Goal: Task Accomplishment & Management: Manage account settings

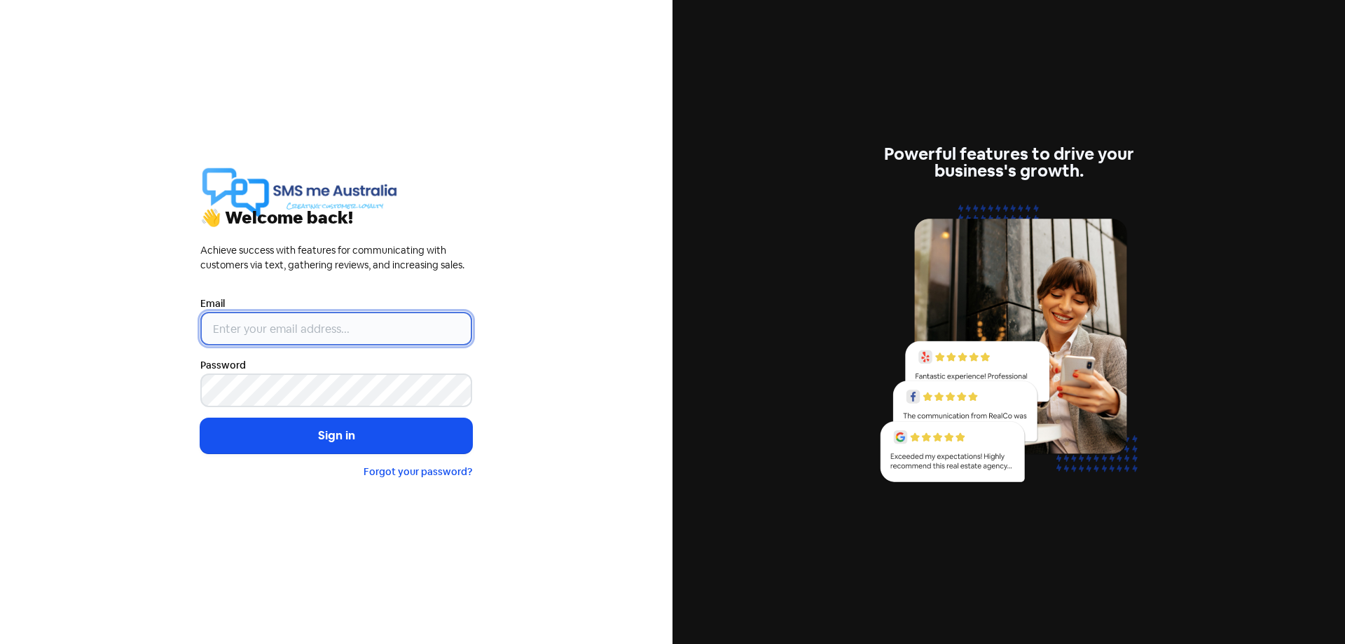
click at [226, 331] on input "email" at bounding box center [336, 329] width 272 height 34
click at [233, 330] on input "email" at bounding box center [336, 329] width 272 height 34
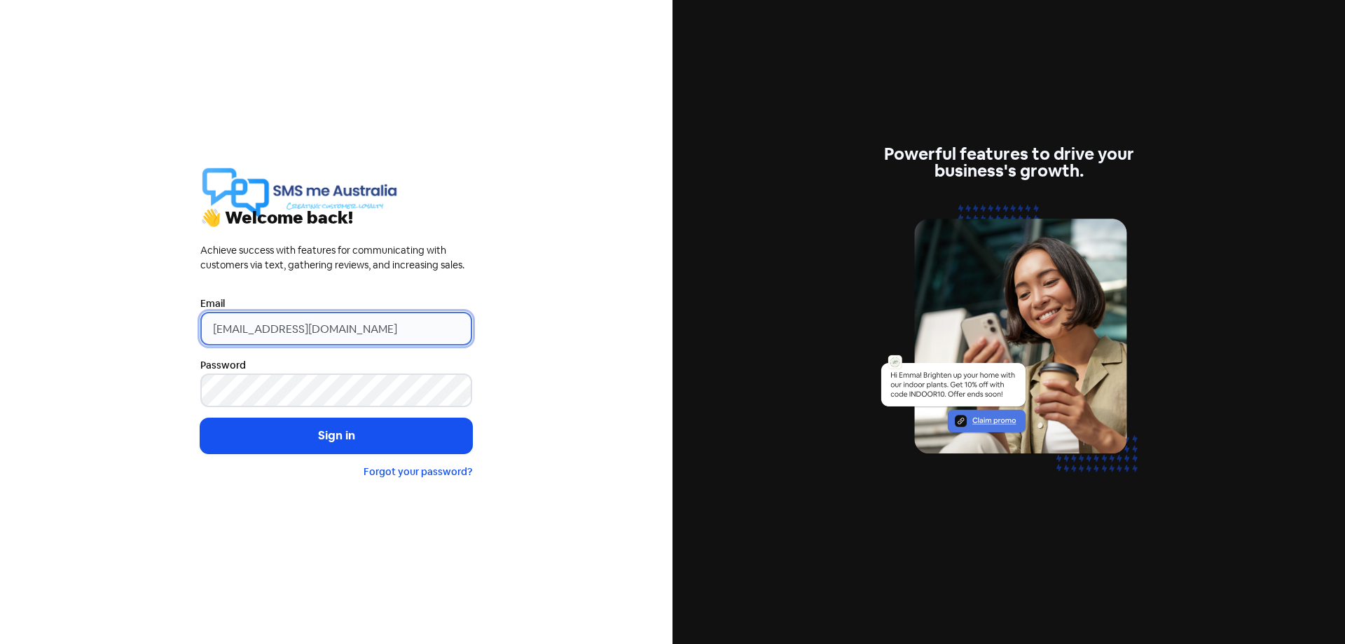
type input "[EMAIL_ADDRESS][DOMAIN_NAME]"
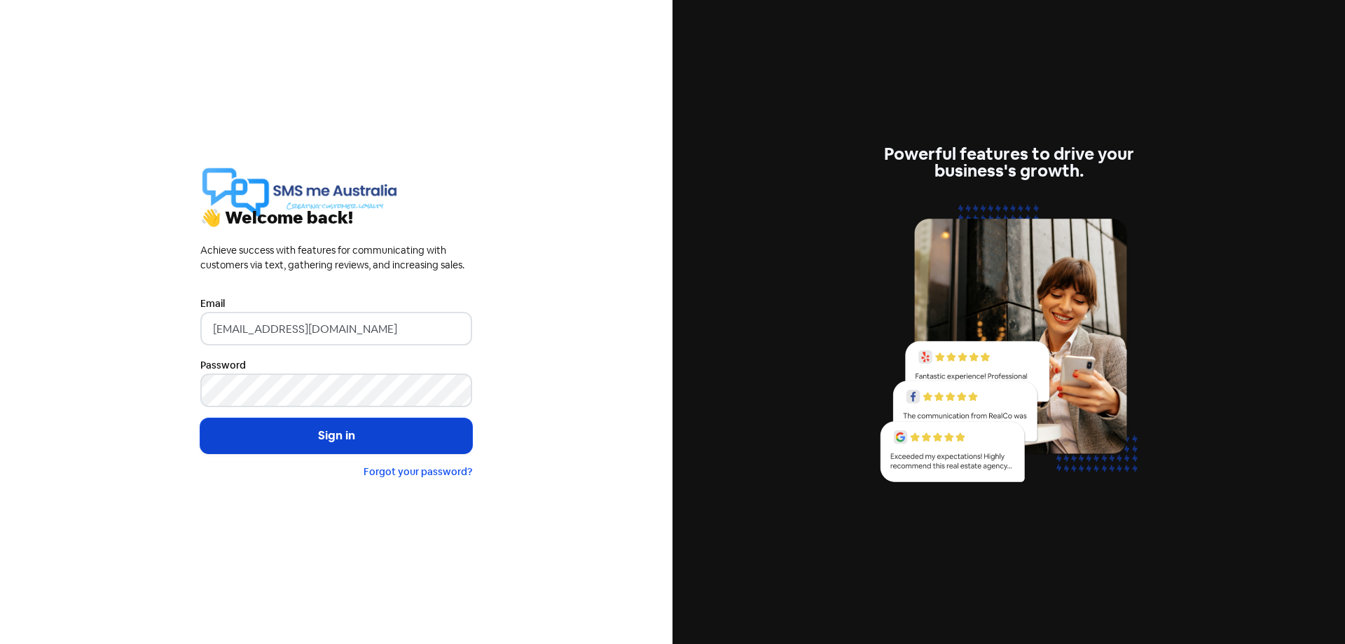
click at [333, 429] on button "Sign in" at bounding box center [336, 435] width 272 height 35
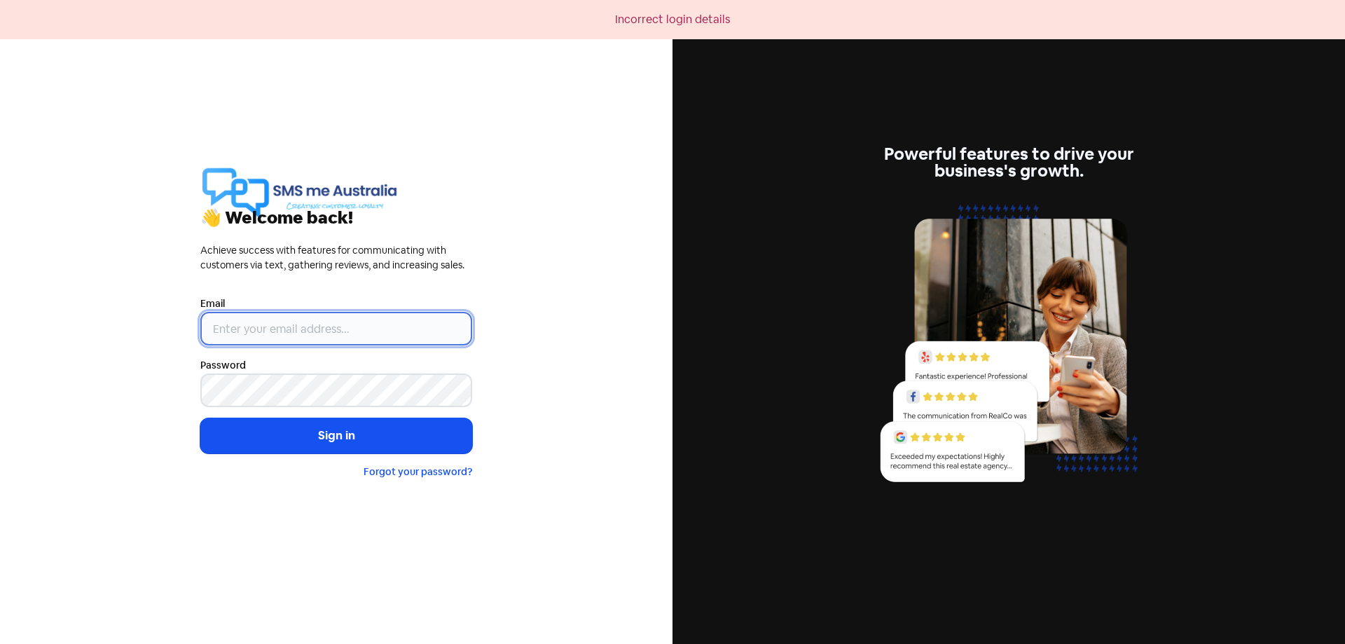
click at [231, 325] on input "email" at bounding box center [336, 329] width 272 height 34
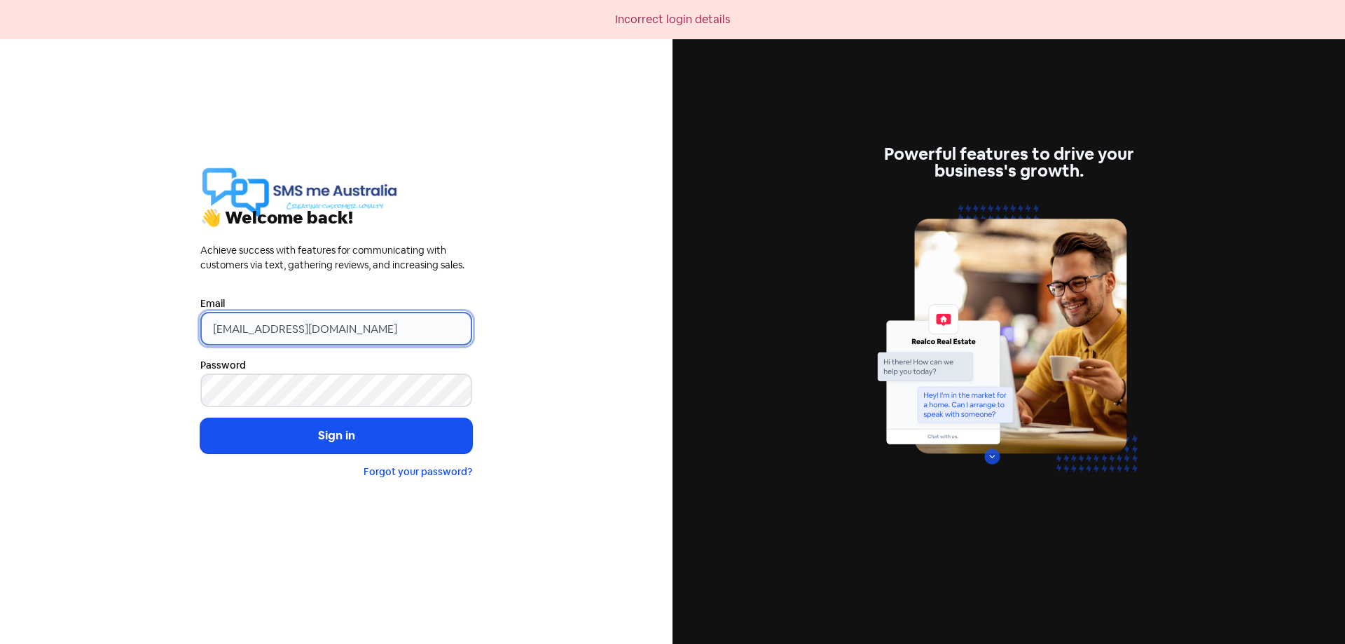
type input "admin@gisbornetyres.com.au"
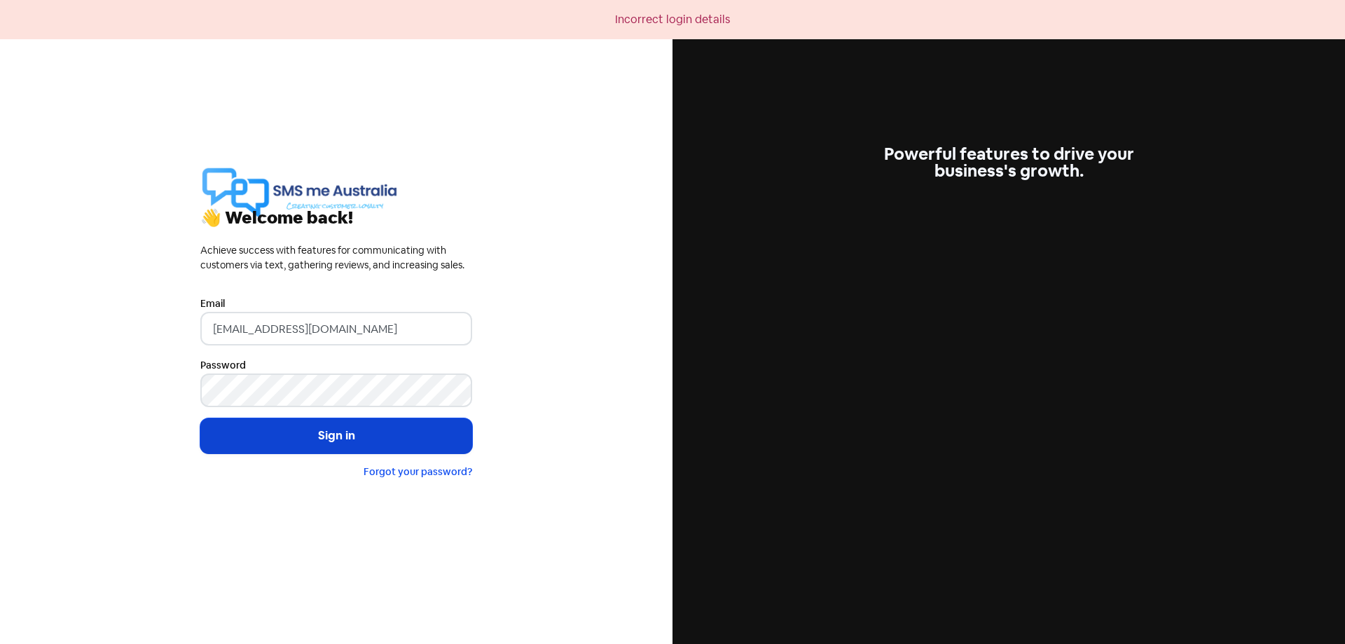
click at [331, 434] on button "Sign in" at bounding box center [336, 435] width 272 height 35
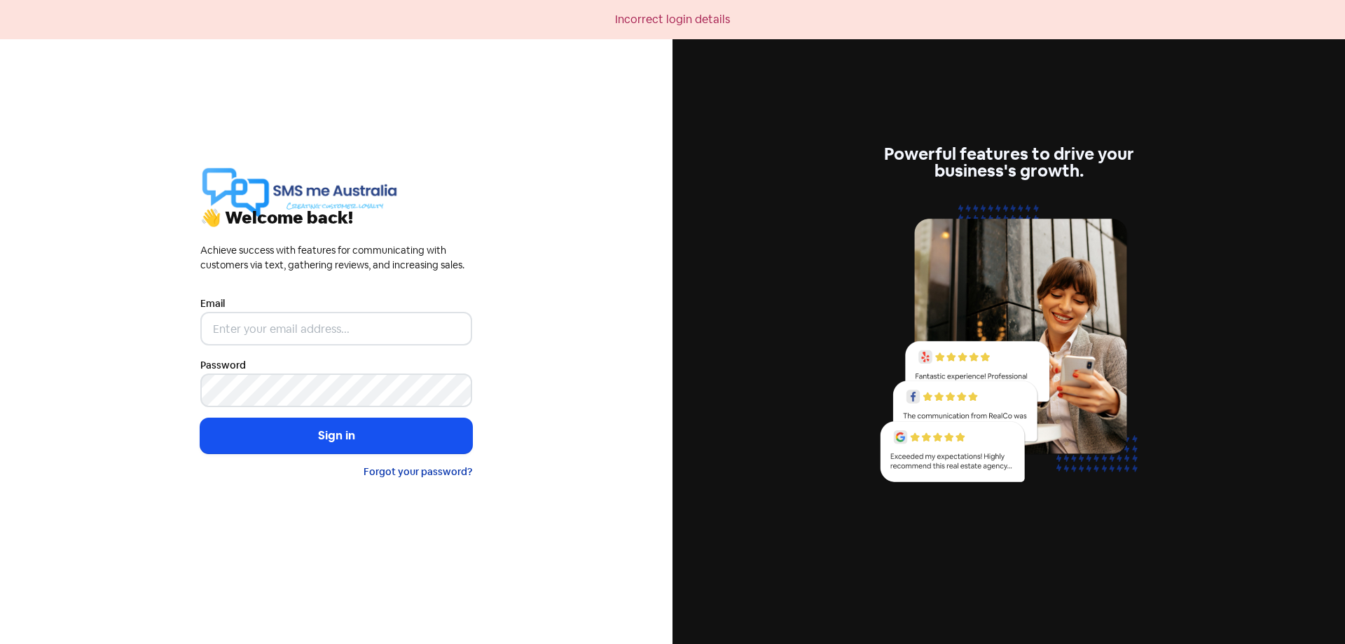
click at [406, 474] on link "Forgot your password?" at bounding box center [418, 471] width 109 height 13
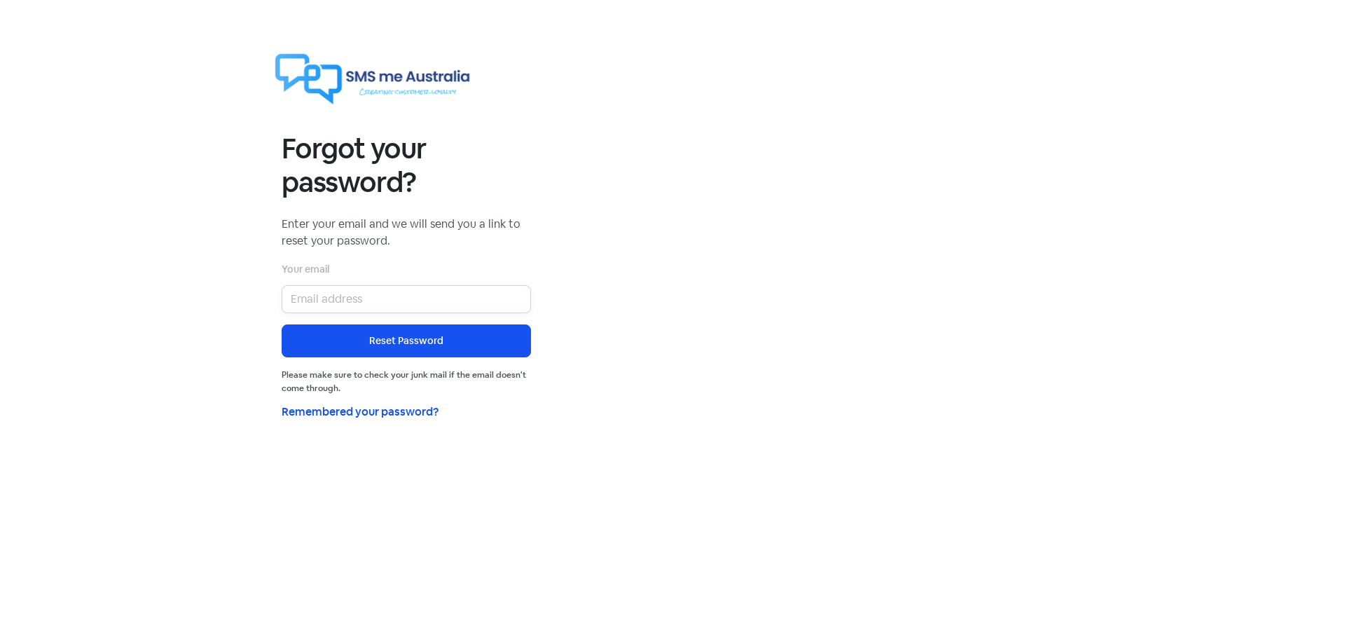
click at [303, 300] on input "email" at bounding box center [406, 299] width 249 height 28
type input "[EMAIL_ADDRESS][DOMAIN_NAME]"
click at [405, 333] on button "Reset Password" at bounding box center [406, 340] width 249 height 33
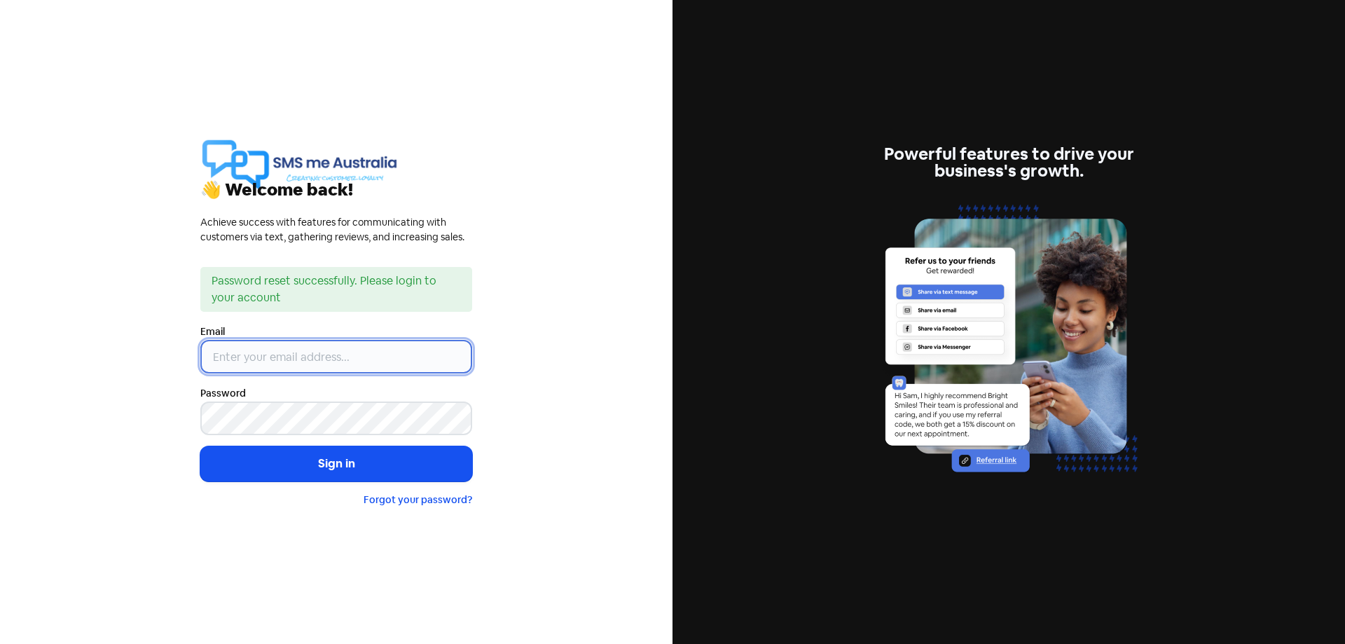
click at [231, 362] on input "email" at bounding box center [336, 357] width 272 height 34
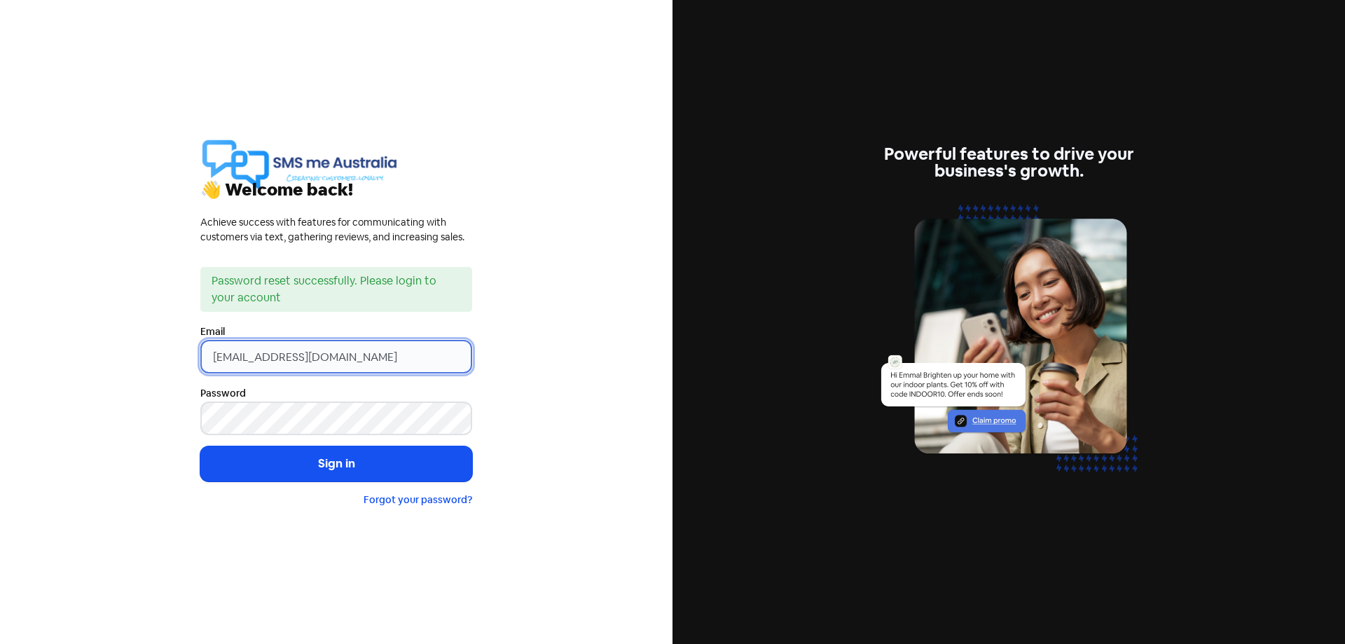
type input "admin@gisbornetyres.com.au"
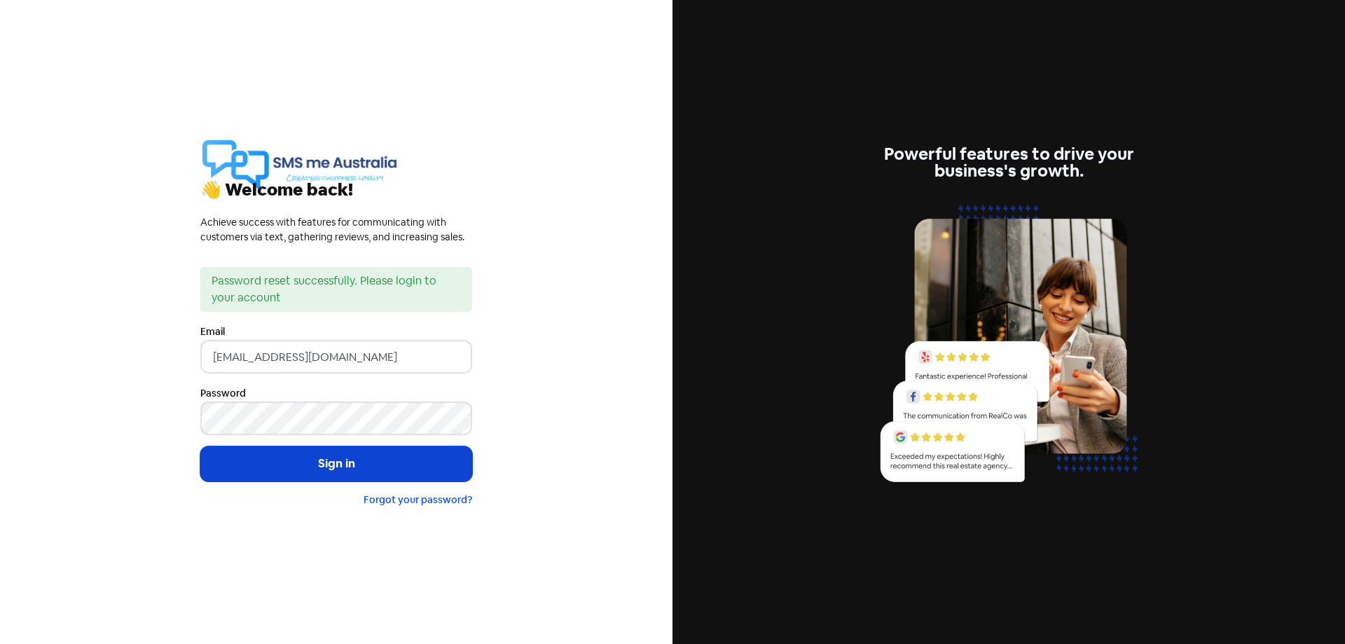
click at [345, 462] on button "Sign in" at bounding box center [336, 463] width 272 height 35
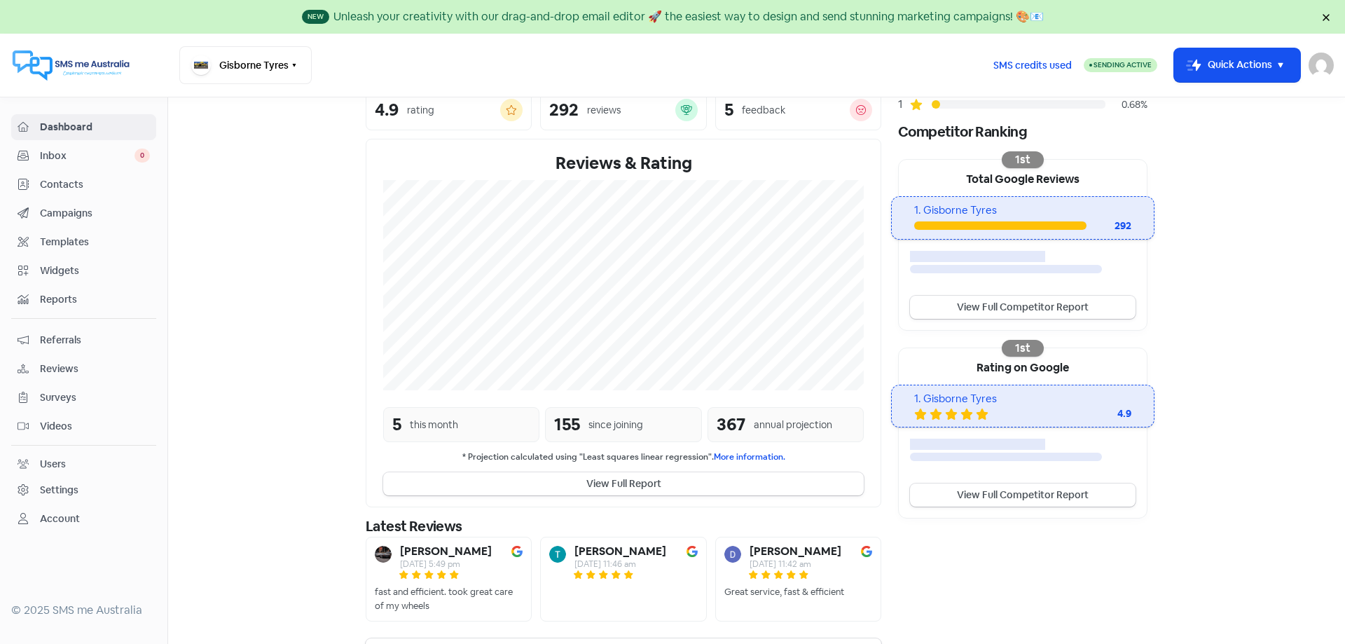
scroll to position [238, 0]
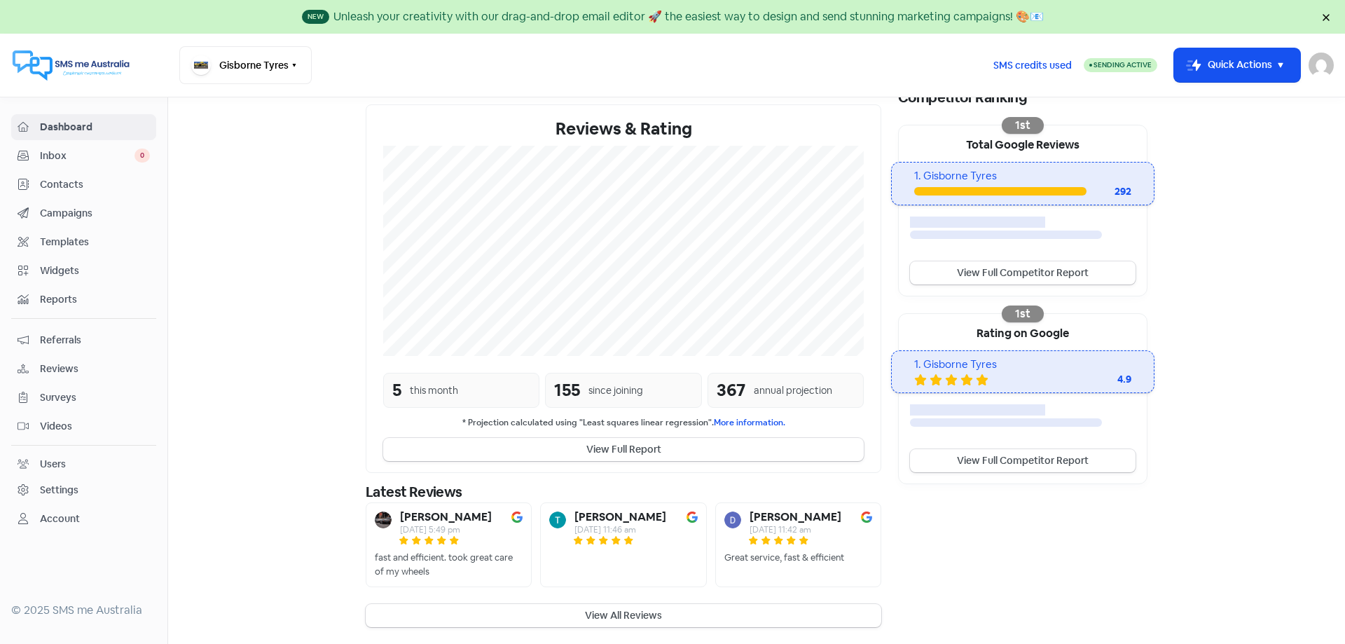
click at [596, 616] on button "View All Reviews" at bounding box center [624, 615] width 516 height 23
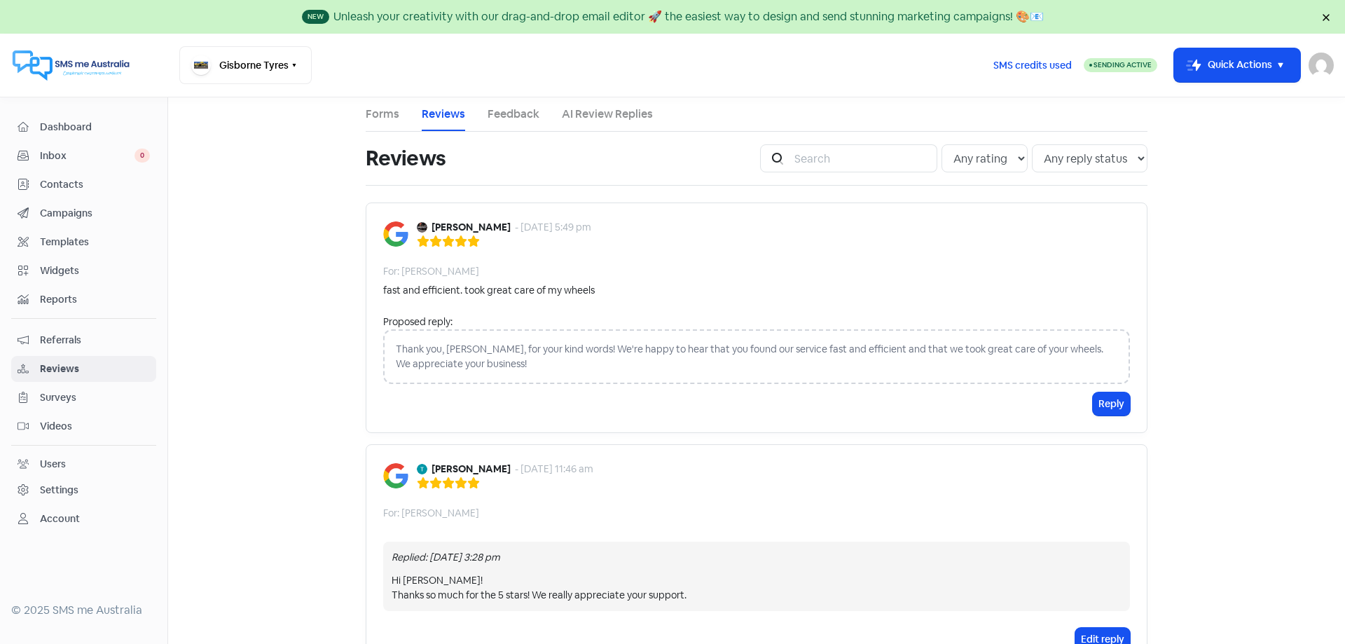
click at [494, 109] on link "Feedback" at bounding box center [514, 114] width 52 height 17
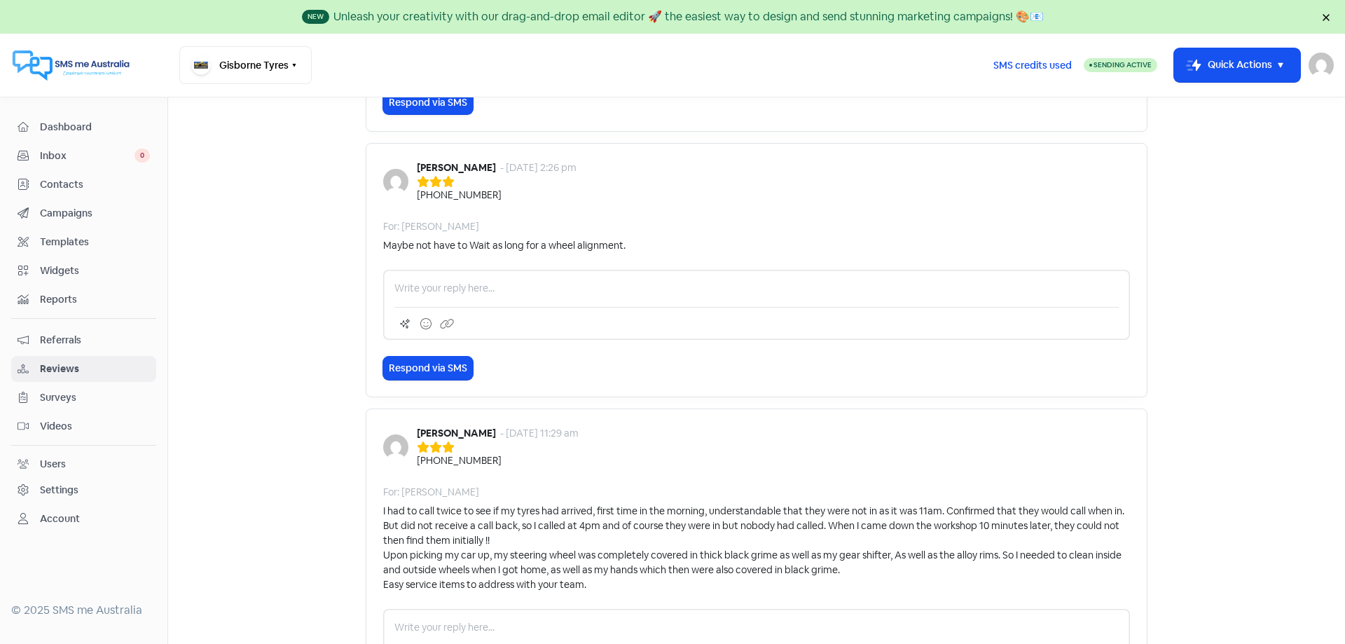
scroll to position [1057, 0]
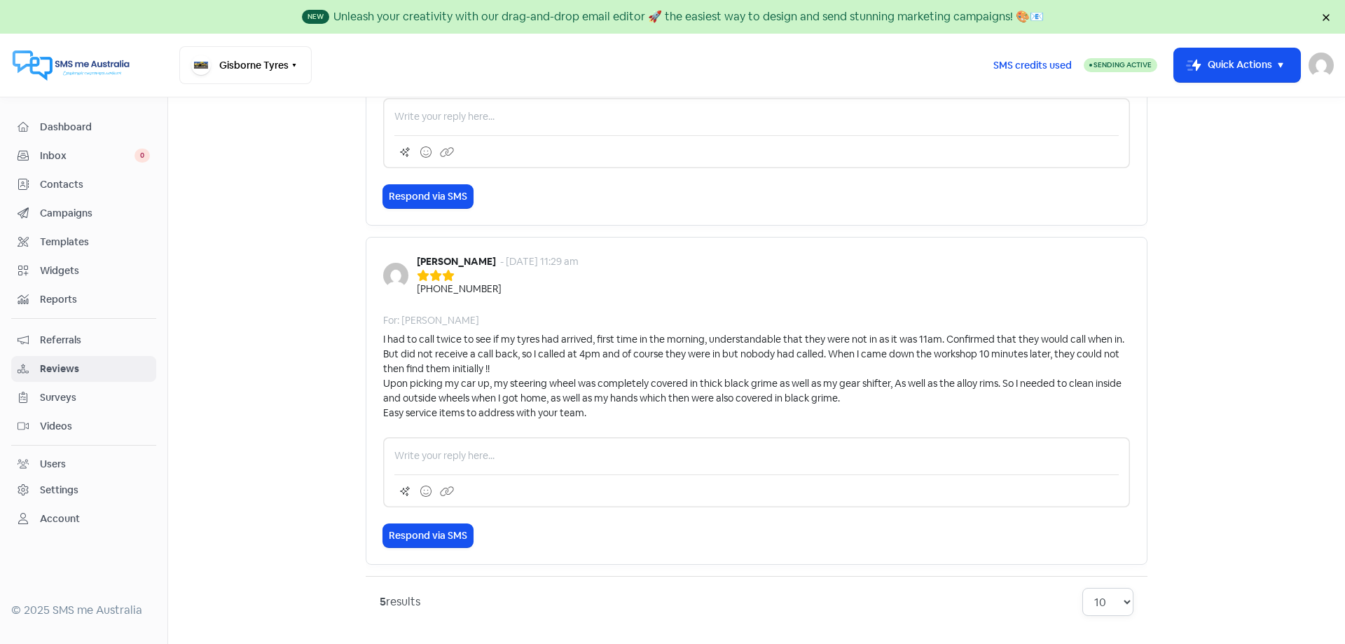
click at [1120, 601] on select "10 20 30 50 100" at bounding box center [1108, 602] width 51 height 28
click at [888, 589] on div "5 results 10 20 30 50 100" at bounding box center [757, 602] width 754 height 28
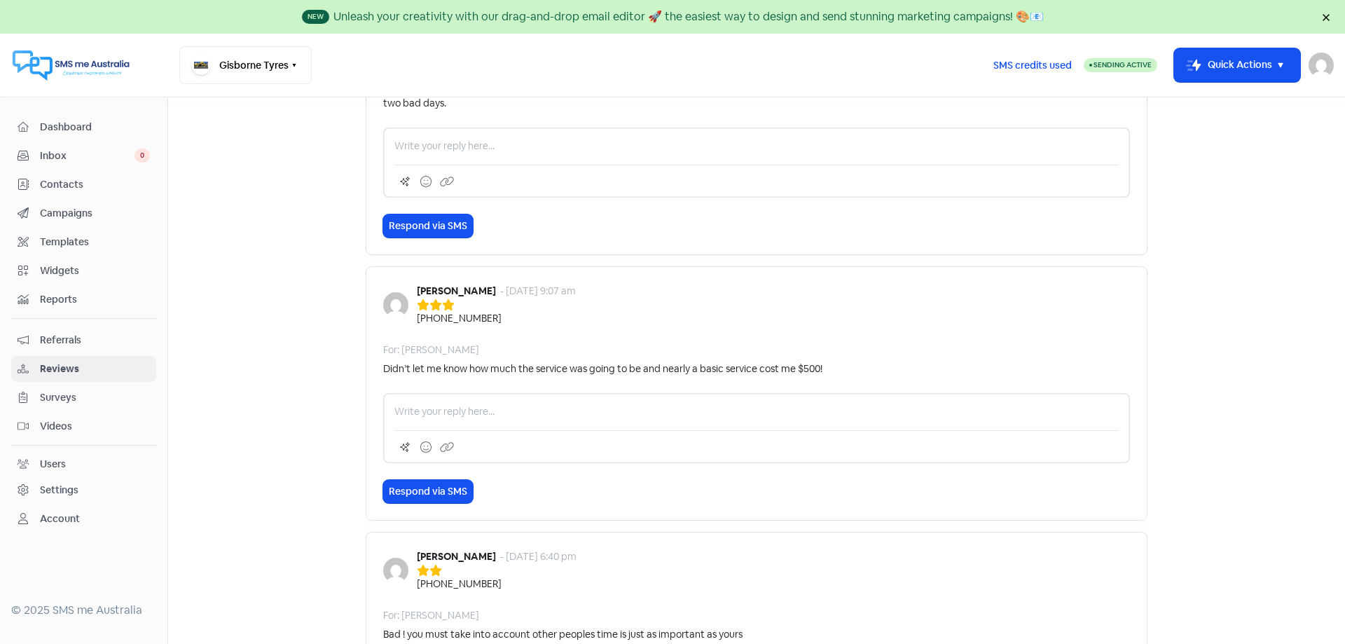
scroll to position [0, 0]
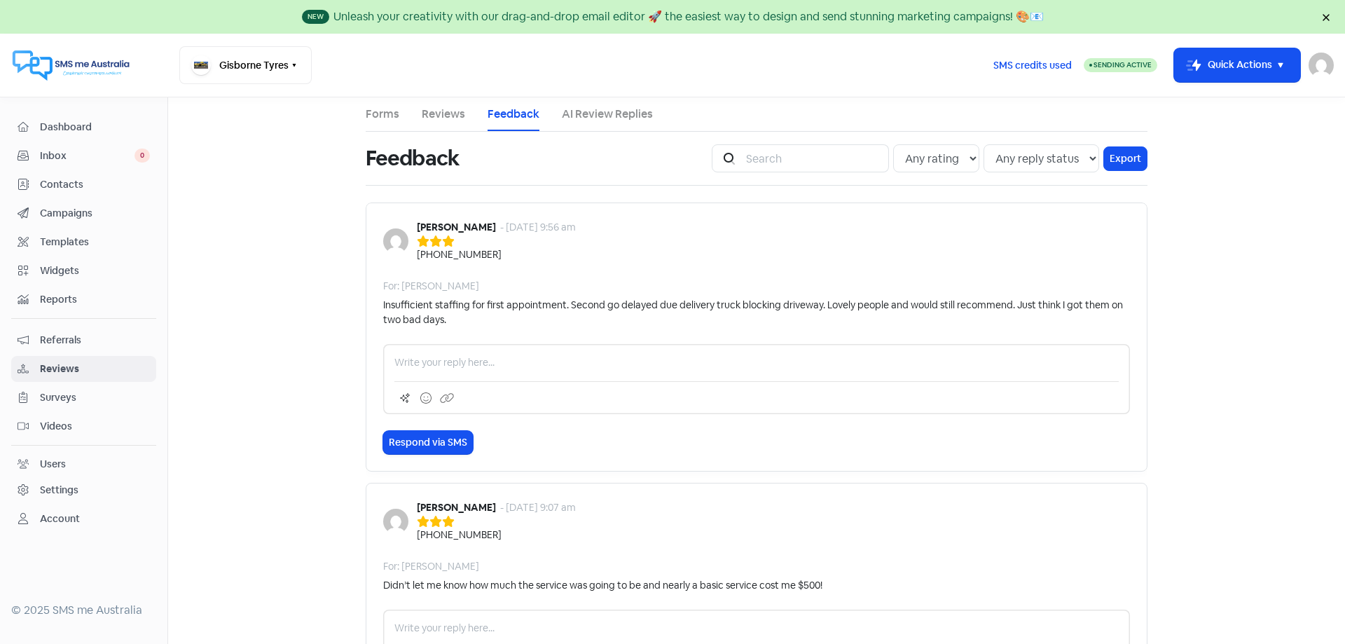
click at [598, 114] on link "AI Review Replies" at bounding box center [607, 114] width 91 height 17
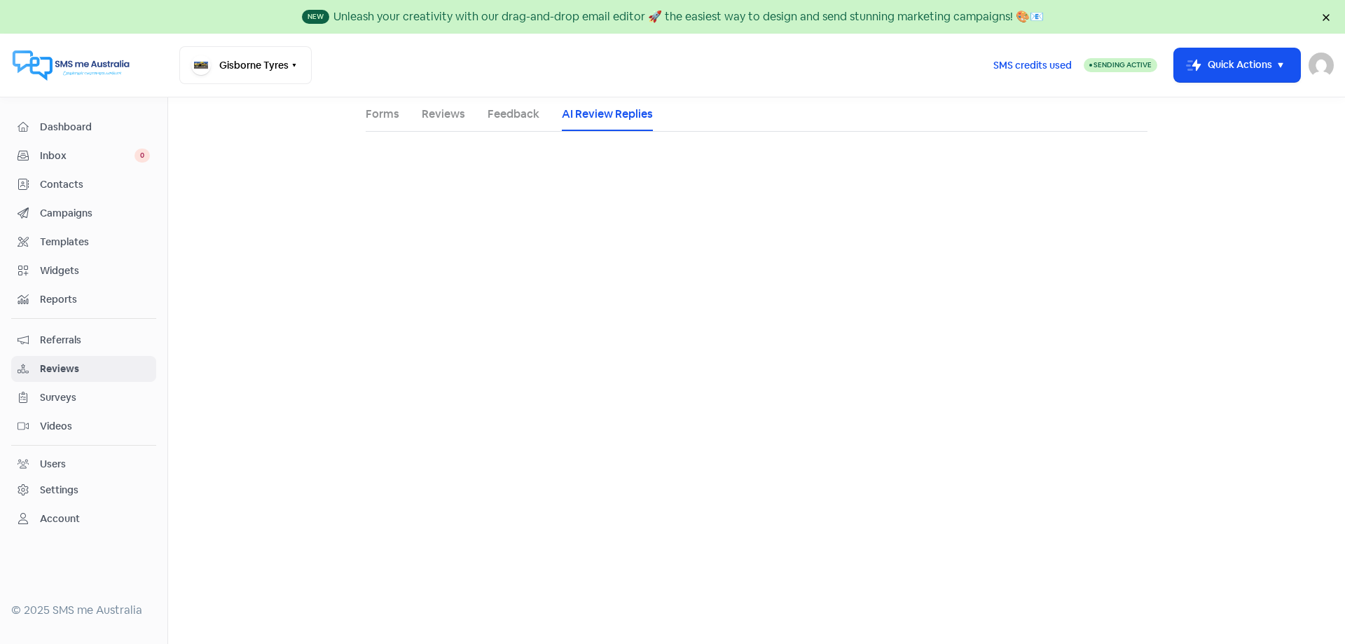
select select "30"
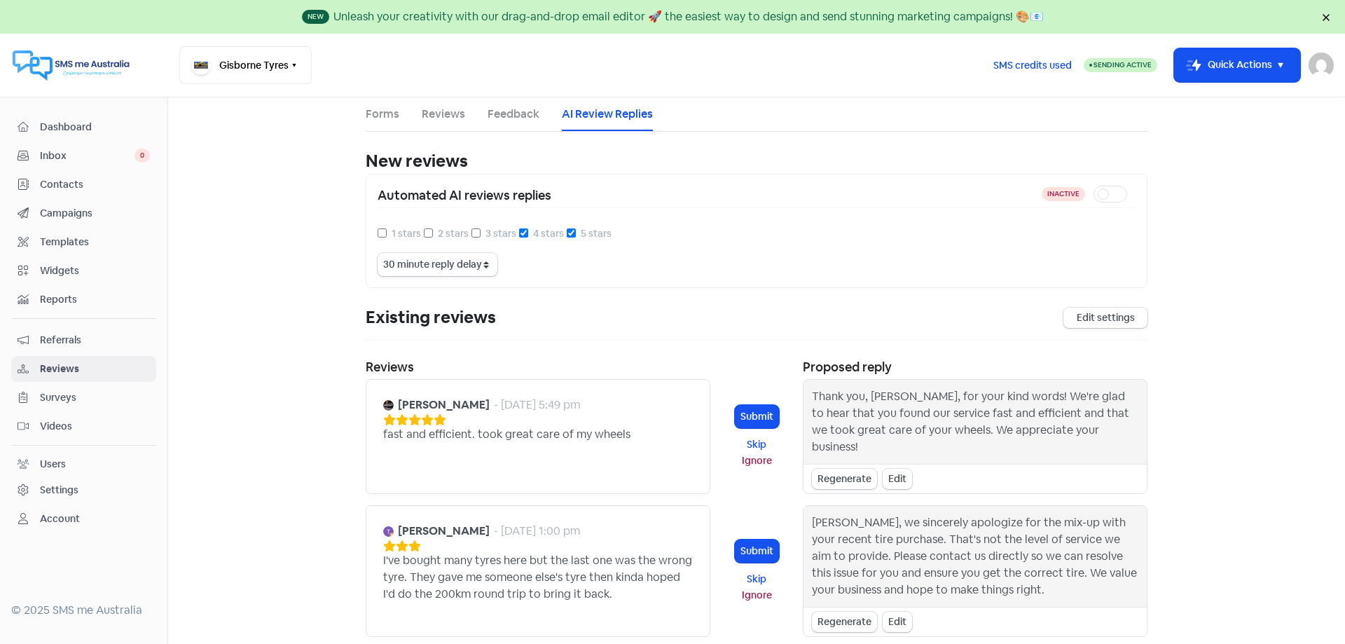
click at [472, 233] on input "3 stars" at bounding box center [476, 232] width 9 height 9
checkbox input "false"
click at [509, 114] on link "Feedback" at bounding box center [514, 114] width 52 height 17
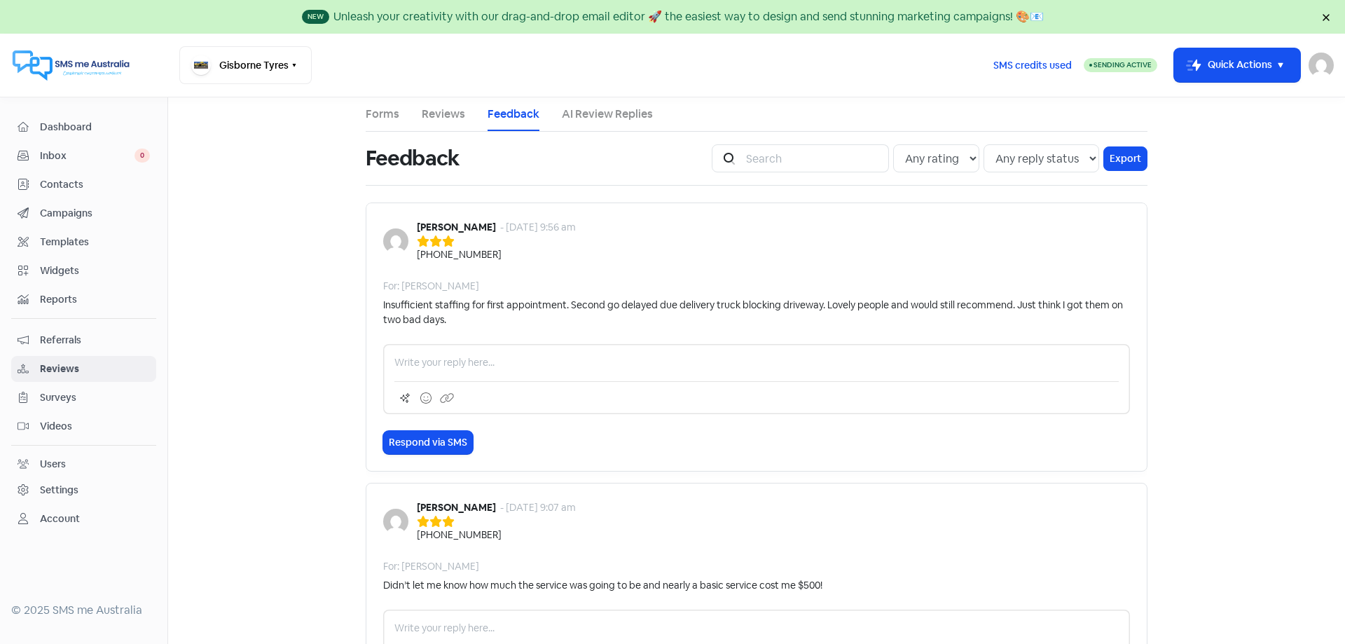
click at [1319, 64] on img at bounding box center [1321, 65] width 25 height 25
click at [1215, 155] on link "Sign out" at bounding box center [1244, 162] width 177 height 22
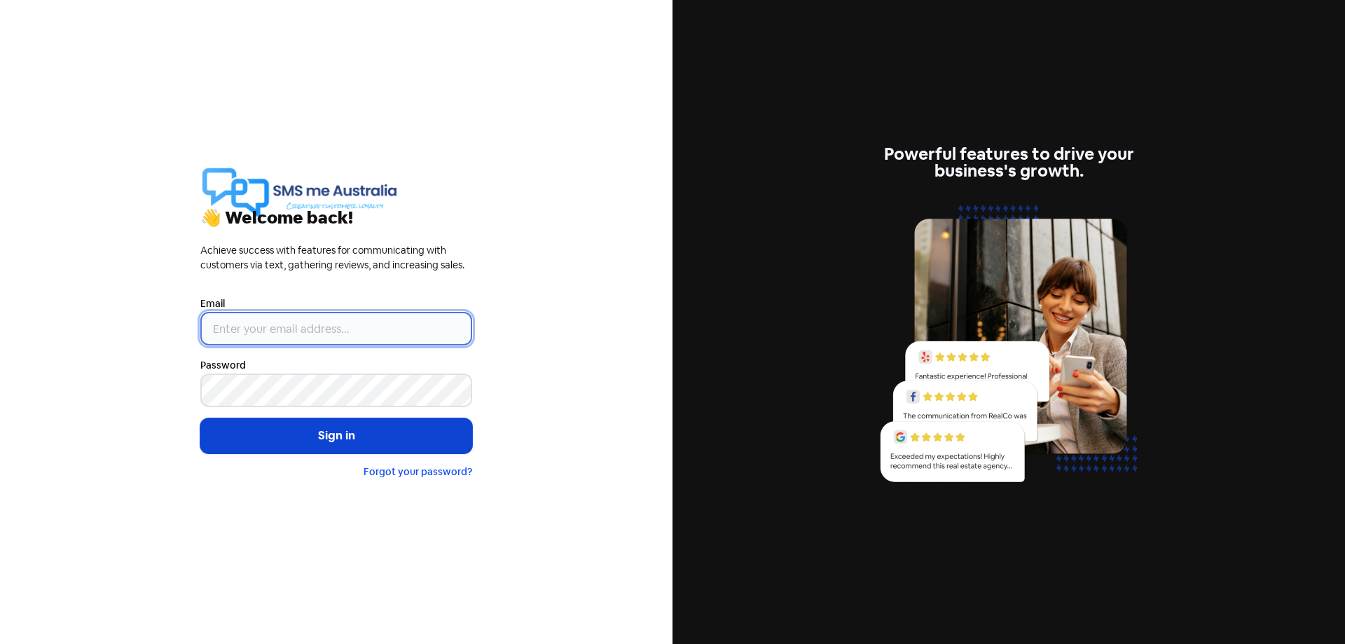
type input "[EMAIL_ADDRESS][DOMAIN_NAME]"
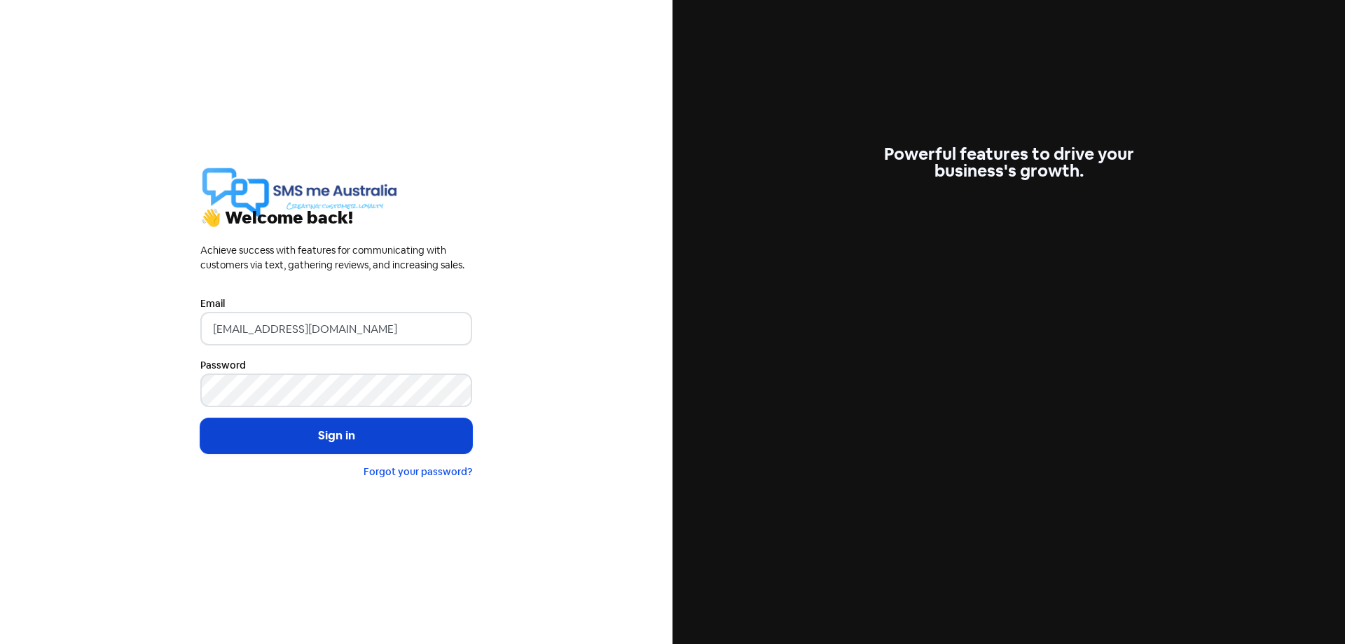
click at [337, 438] on button "Sign in" at bounding box center [336, 435] width 272 height 35
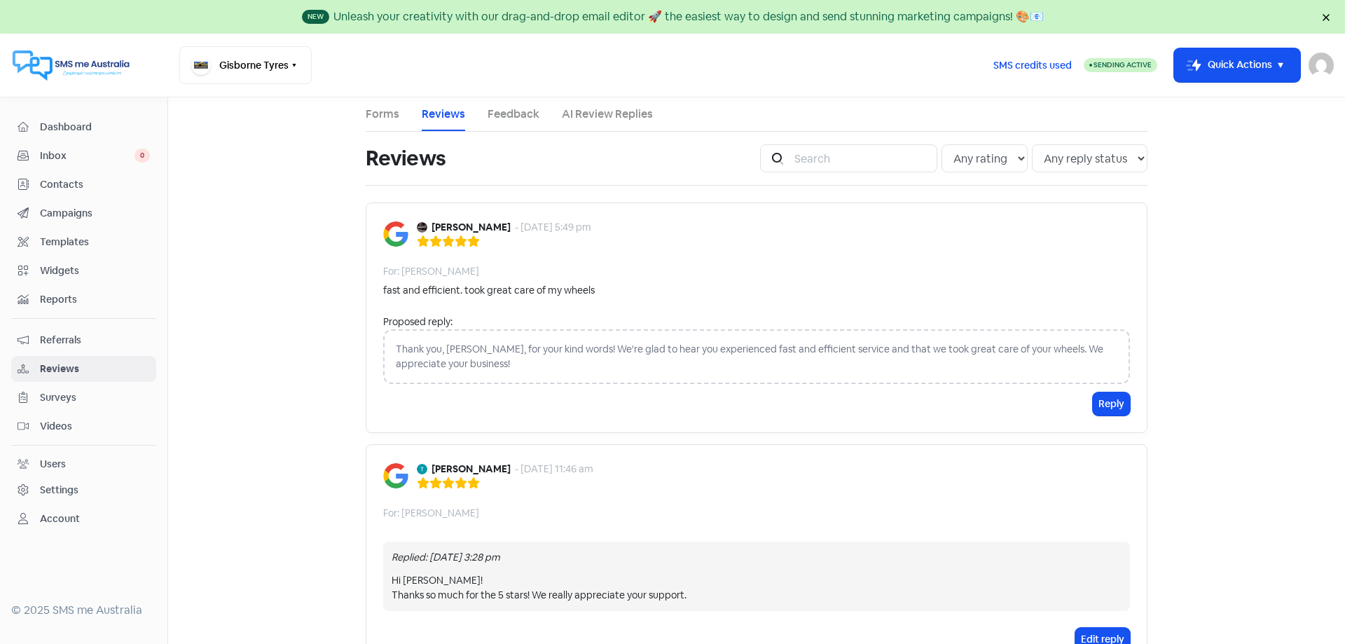
click at [48, 488] on div "Settings" at bounding box center [59, 490] width 39 height 15
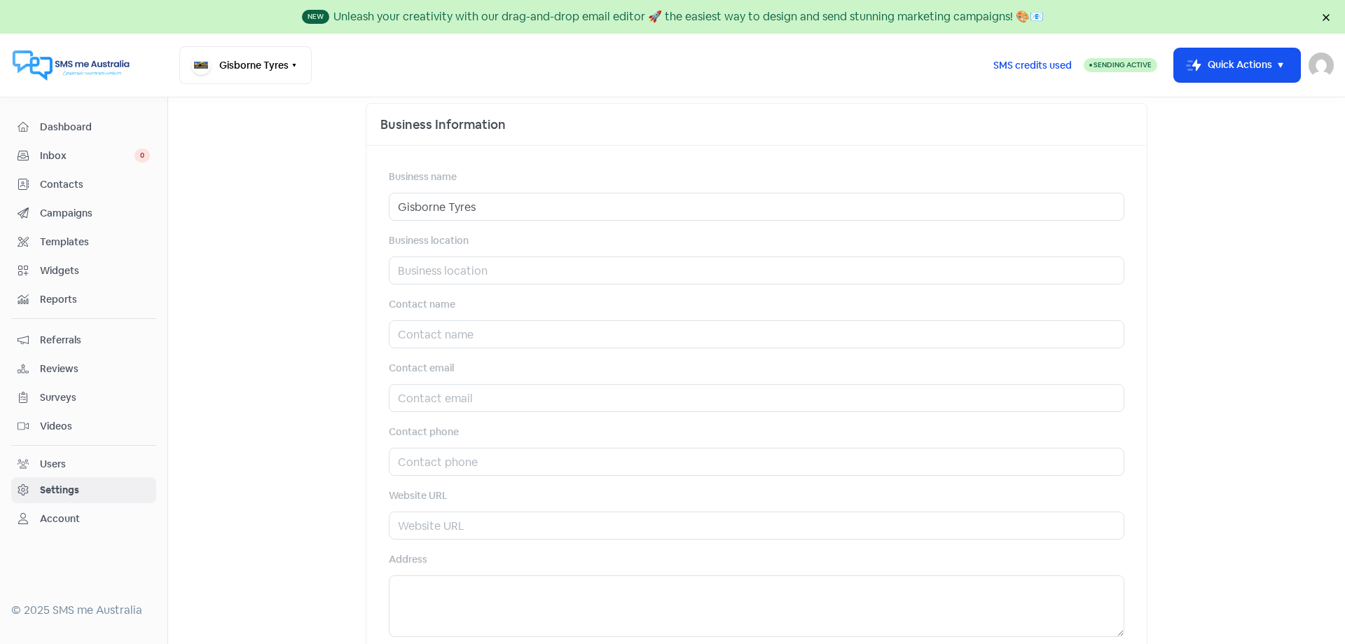
scroll to position [420, 0]
click at [481, 207] on input "Gisborne Tyres" at bounding box center [757, 205] width 736 height 28
type input "G"
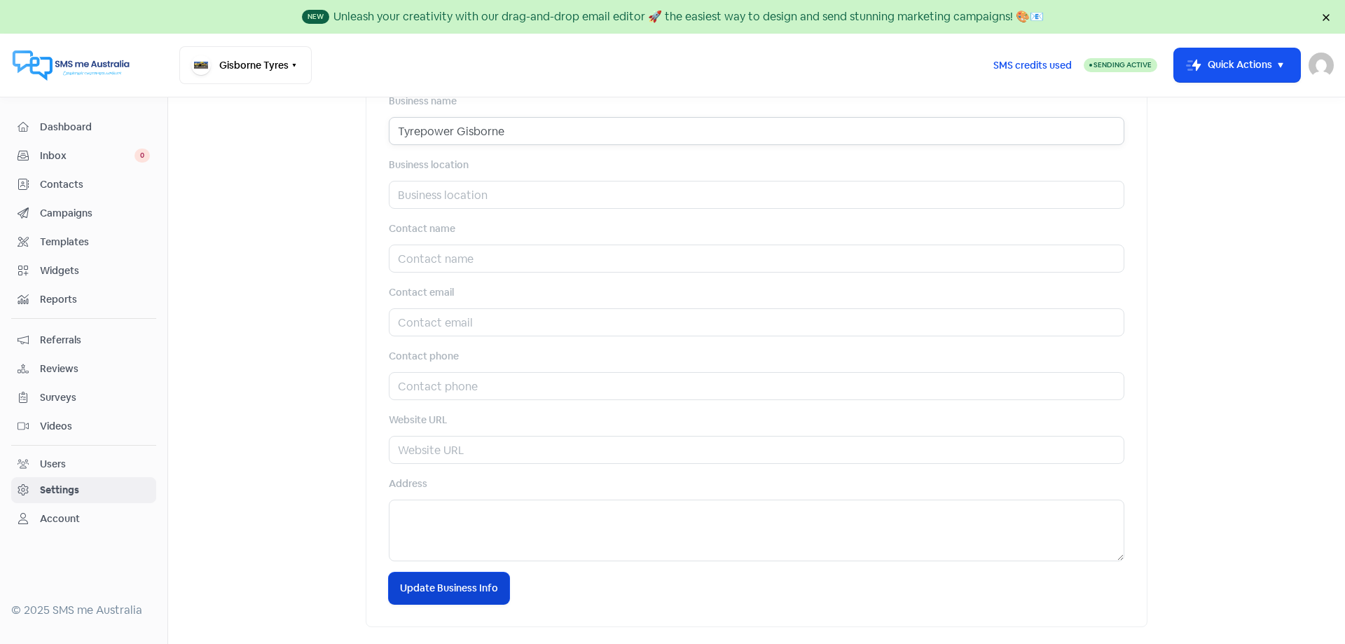
type input "Tyrepower Gisborne"
click at [429, 581] on span "Update Business Info" at bounding box center [449, 588] width 98 height 15
click at [401, 198] on input "text" at bounding box center [757, 195] width 736 height 28
type input "[STREET_ADDRESS][PERSON_NAME]"
click at [427, 589] on span "Update Business Info" at bounding box center [449, 588] width 98 height 15
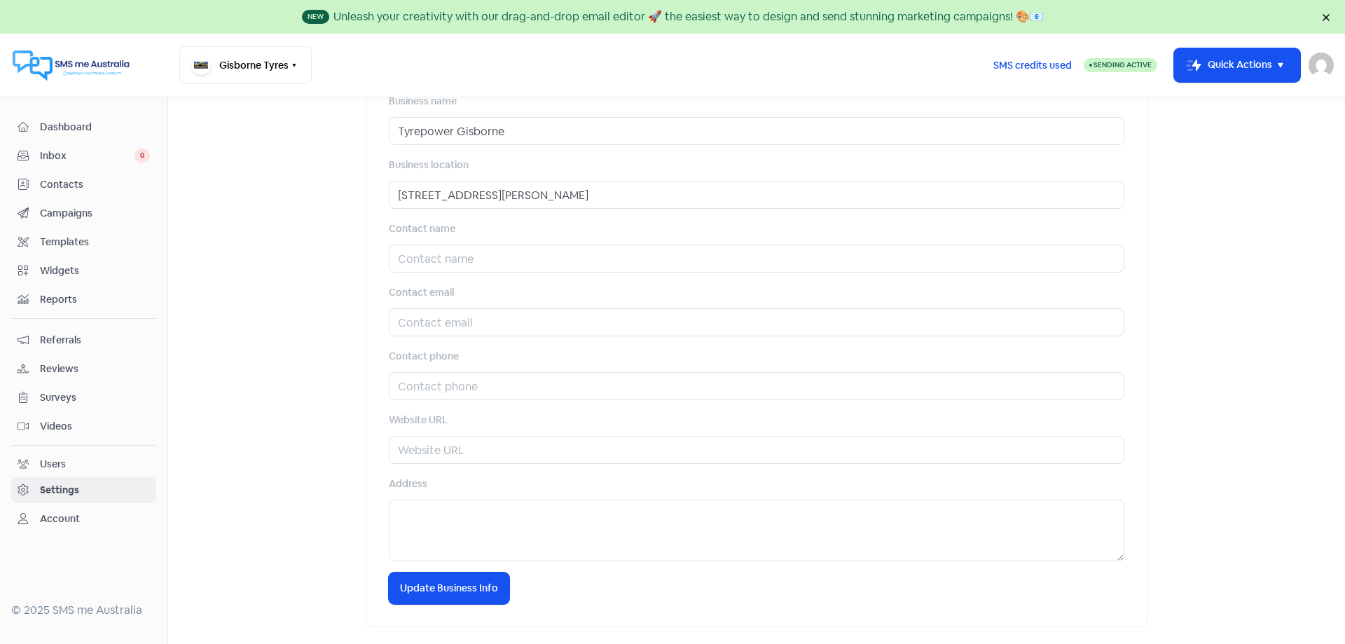
click at [59, 516] on div "Account" at bounding box center [60, 518] width 40 height 15
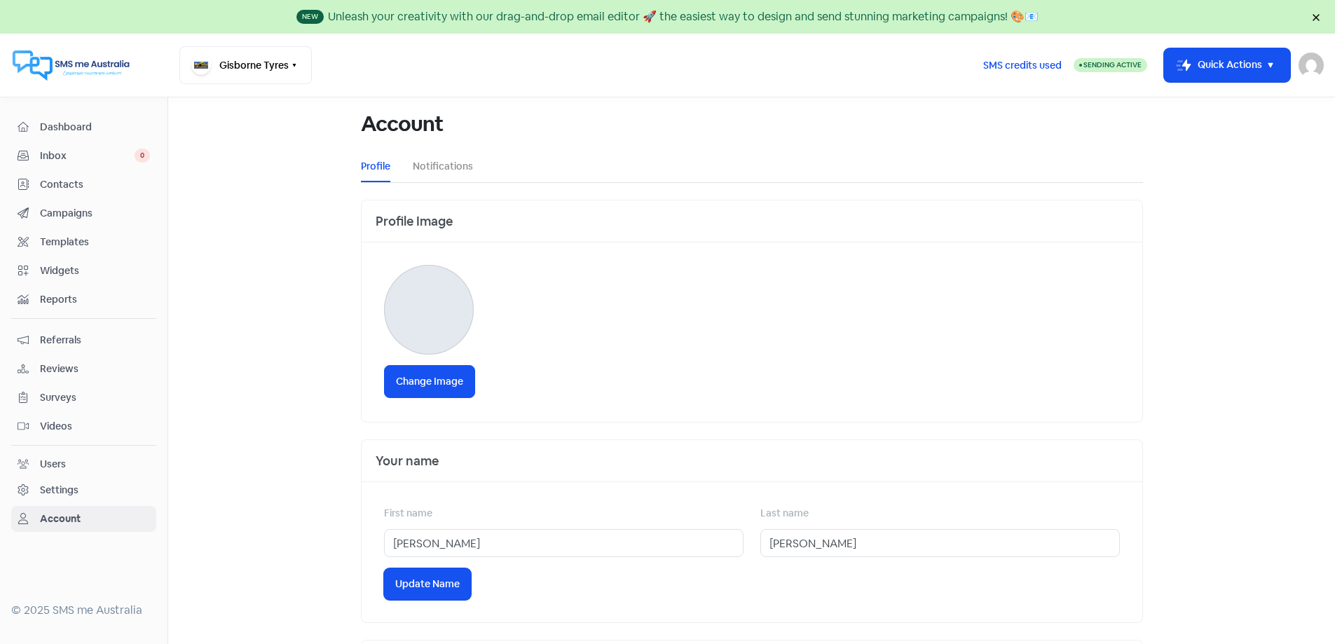
click at [55, 151] on span "Inbox" at bounding box center [87, 156] width 95 height 15
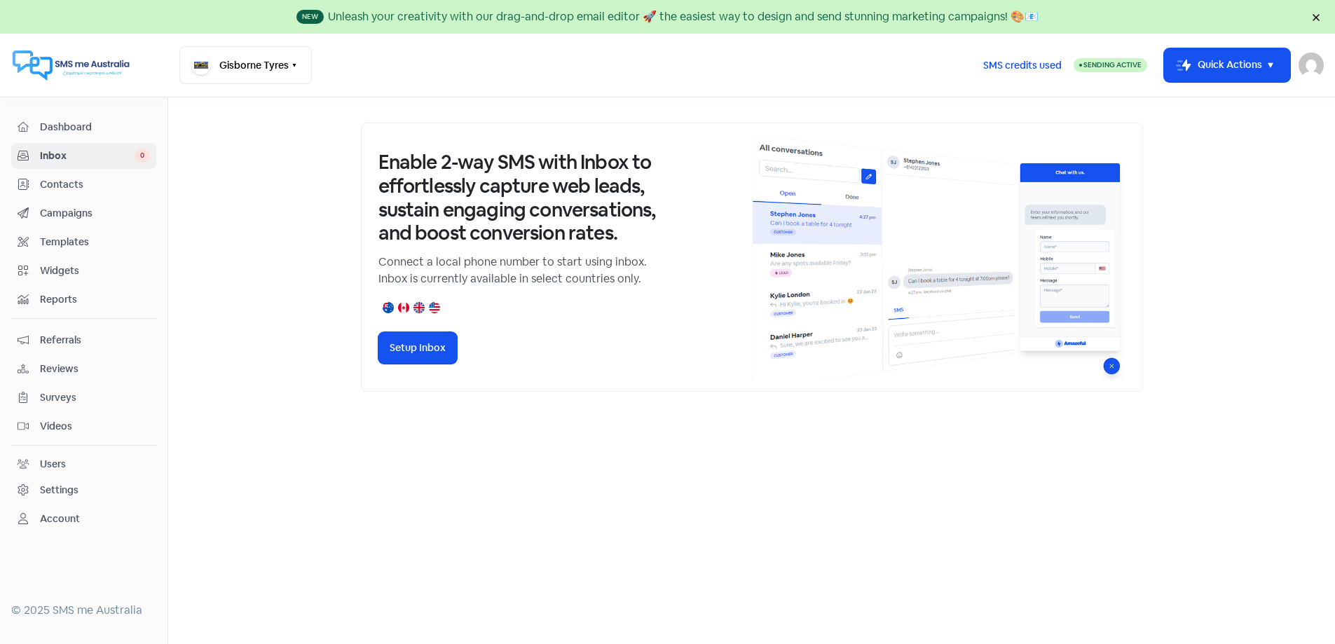
click at [55, 125] on span "Dashboard" at bounding box center [95, 127] width 110 height 15
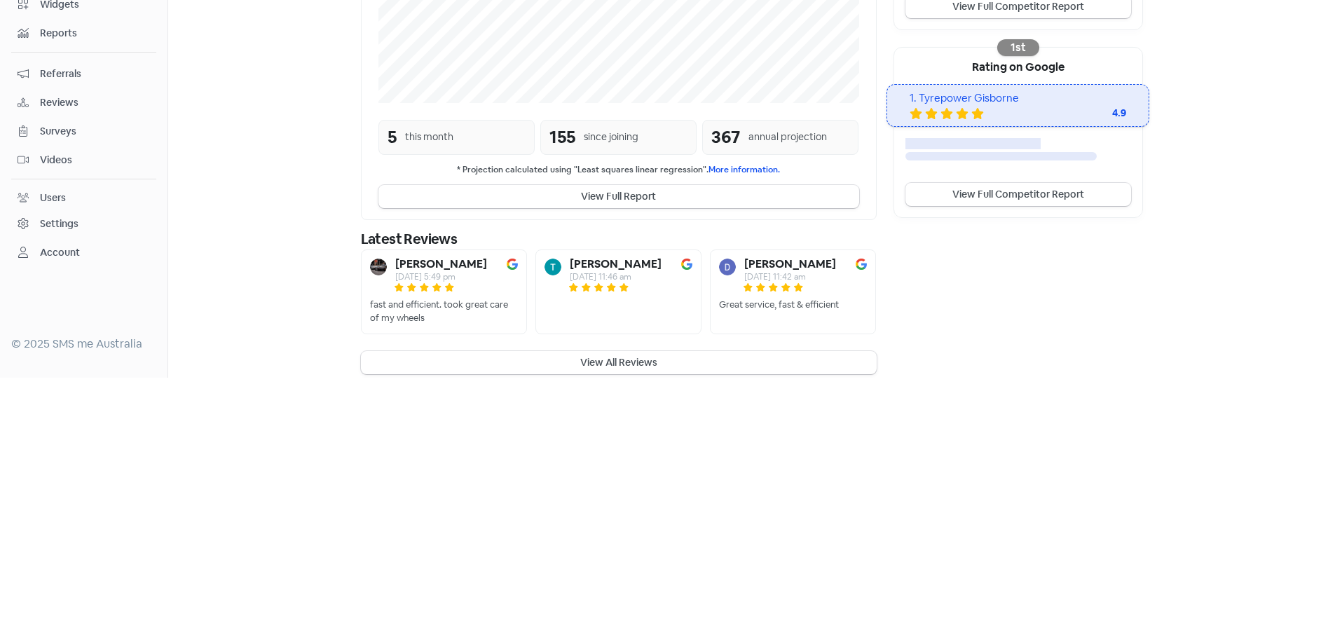
scroll to position [350, 0]
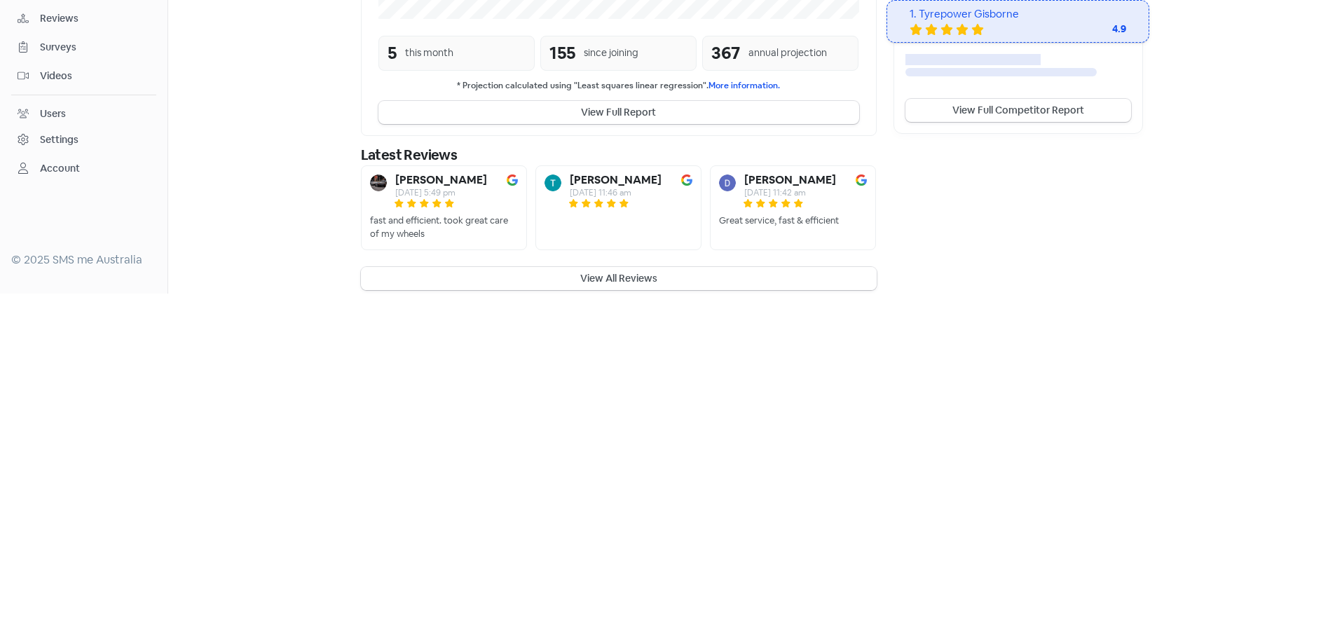
click at [593, 267] on button "View All Reviews" at bounding box center [619, 278] width 516 height 23
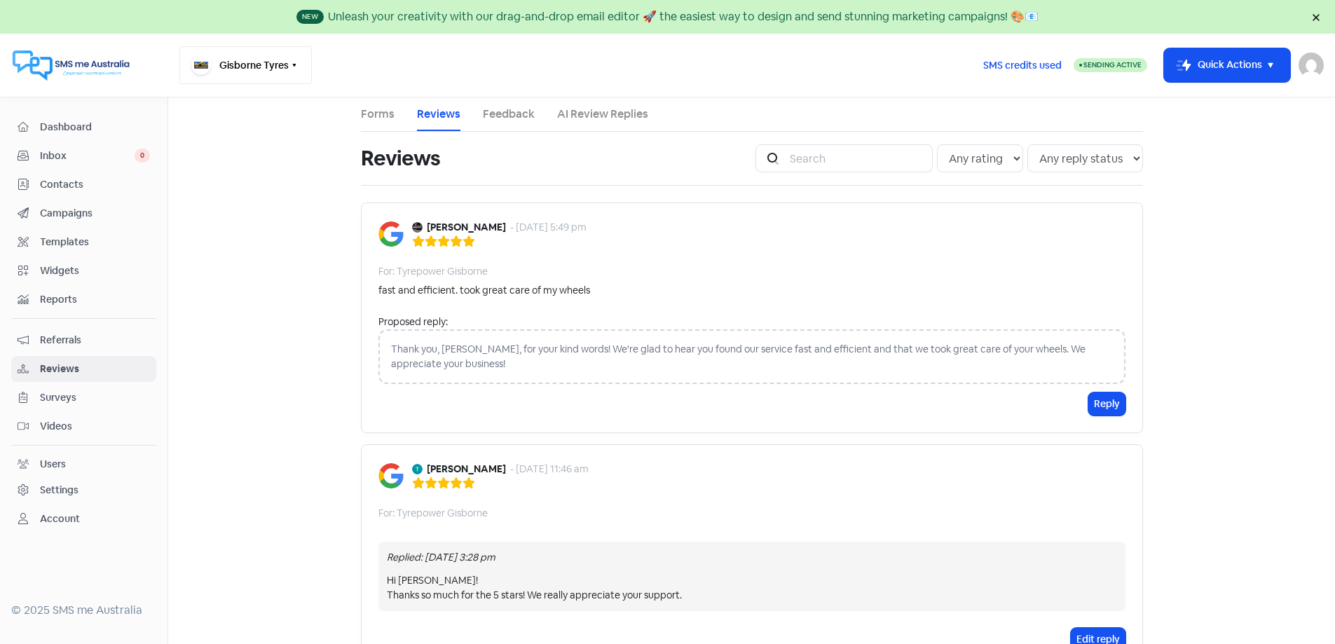
click at [288, 61] on button "Gisborne Tyres" at bounding box center [245, 65] width 132 height 38
click at [296, 300] on main "Forms Reviews Feedback AI Review Replies Reviews Icon For Search Any rating 5 s…" at bounding box center [751, 370] width 1167 height 547
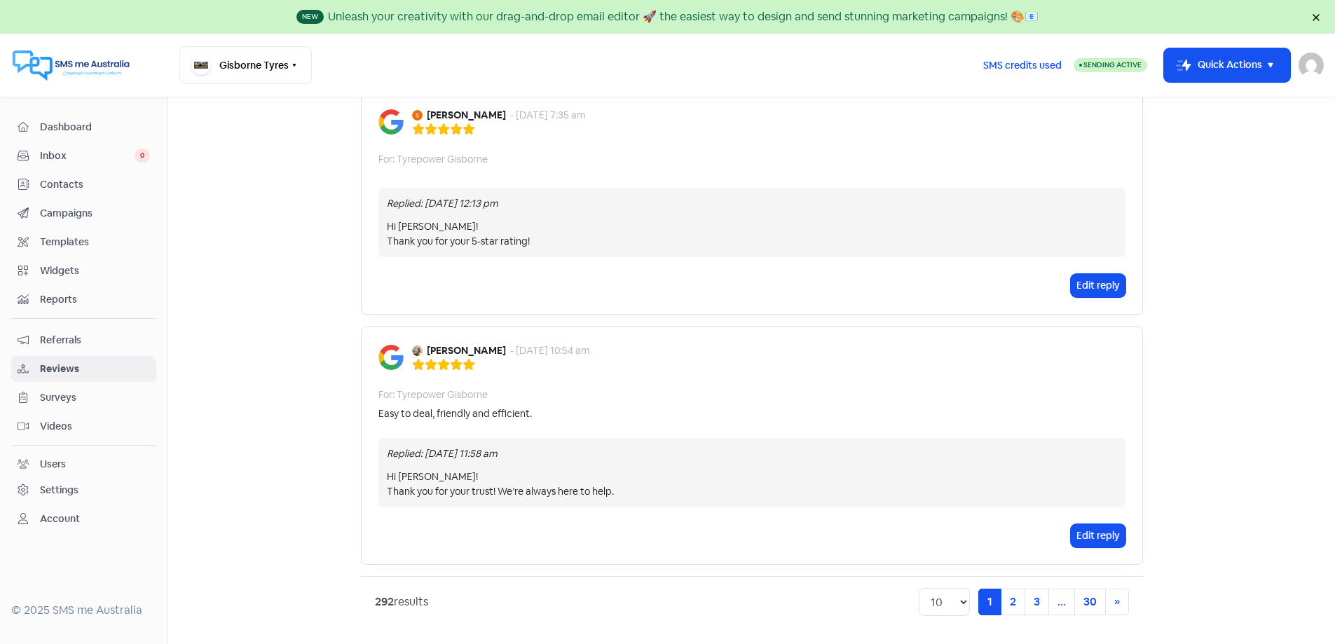
click at [1315, 68] on img at bounding box center [1310, 65] width 25 height 25
click at [1204, 160] on link "Sign out" at bounding box center [1234, 162] width 177 height 22
